Goal: Transaction & Acquisition: Book appointment/travel/reservation

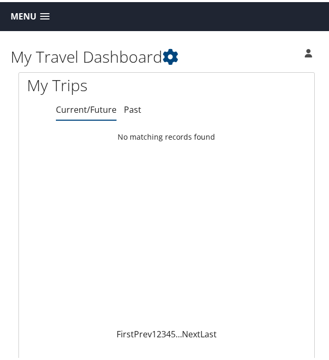
click at [305, 52] on icon at bounding box center [308, 51] width 7 height 8
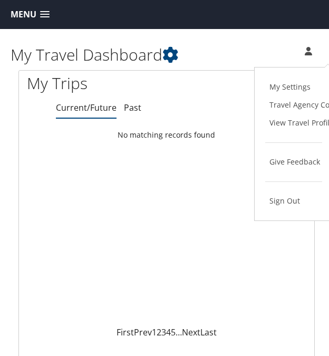
click at [305, 50] on icon at bounding box center [308, 51] width 7 height 8
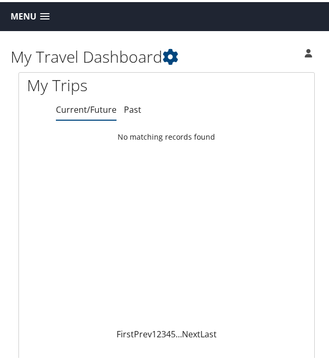
click at [305, 50] on icon at bounding box center [308, 51] width 7 height 8
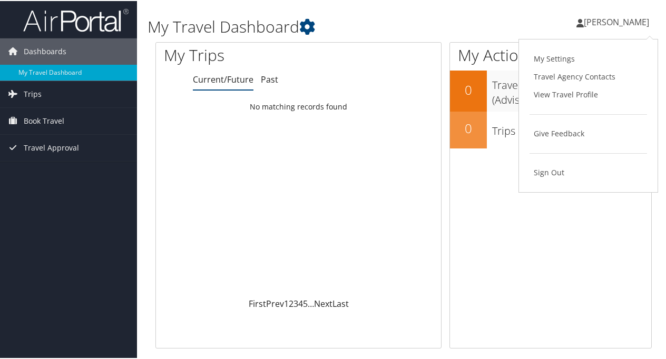
click at [328, 20] on span "[PERSON_NAME]" at bounding box center [616, 21] width 65 height 12
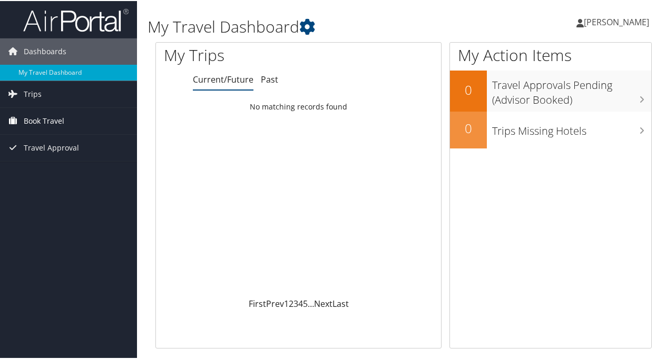
click at [57, 120] on span "Book Travel" at bounding box center [44, 120] width 41 height 26
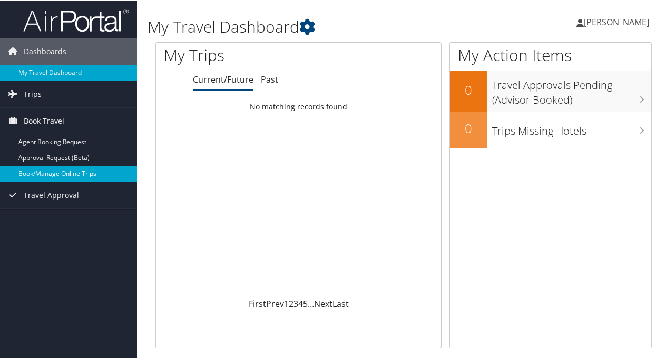
click at [35, 169] on link "Book/Manage Online Trips" at bounding box center [68, 173] width 137 height 16
